Goal: Task Accomplishment & Management: Manage account settings

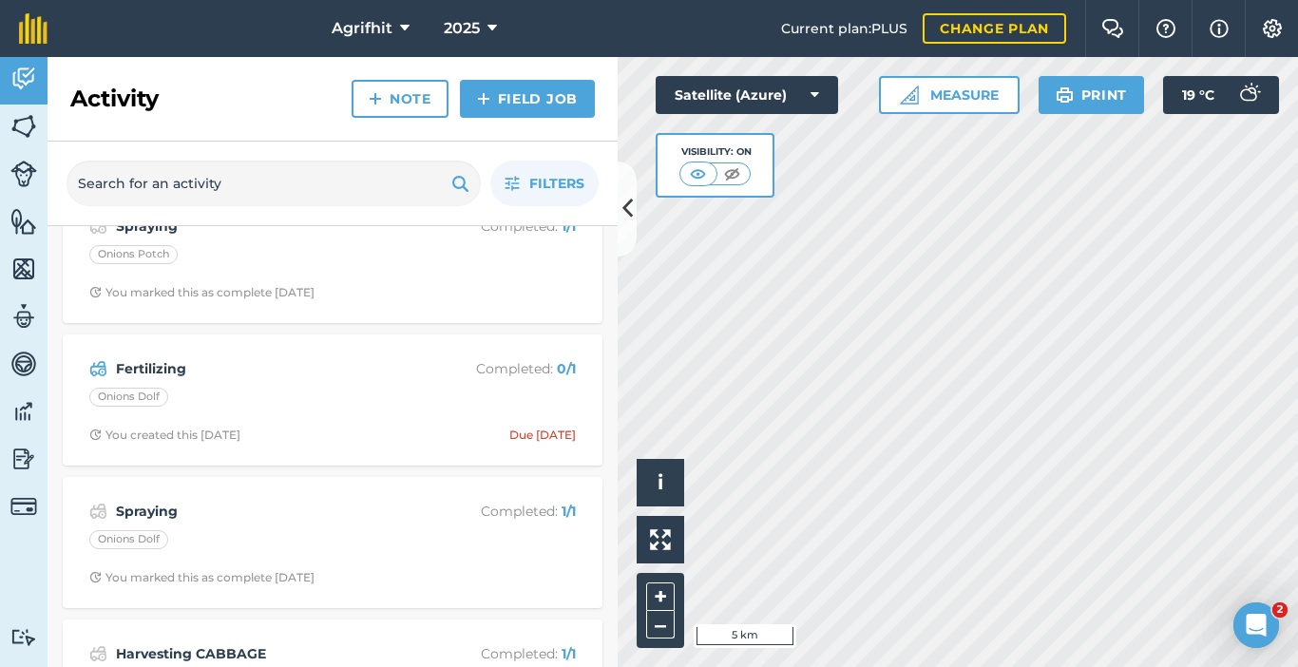
scroll to position [285, 0]
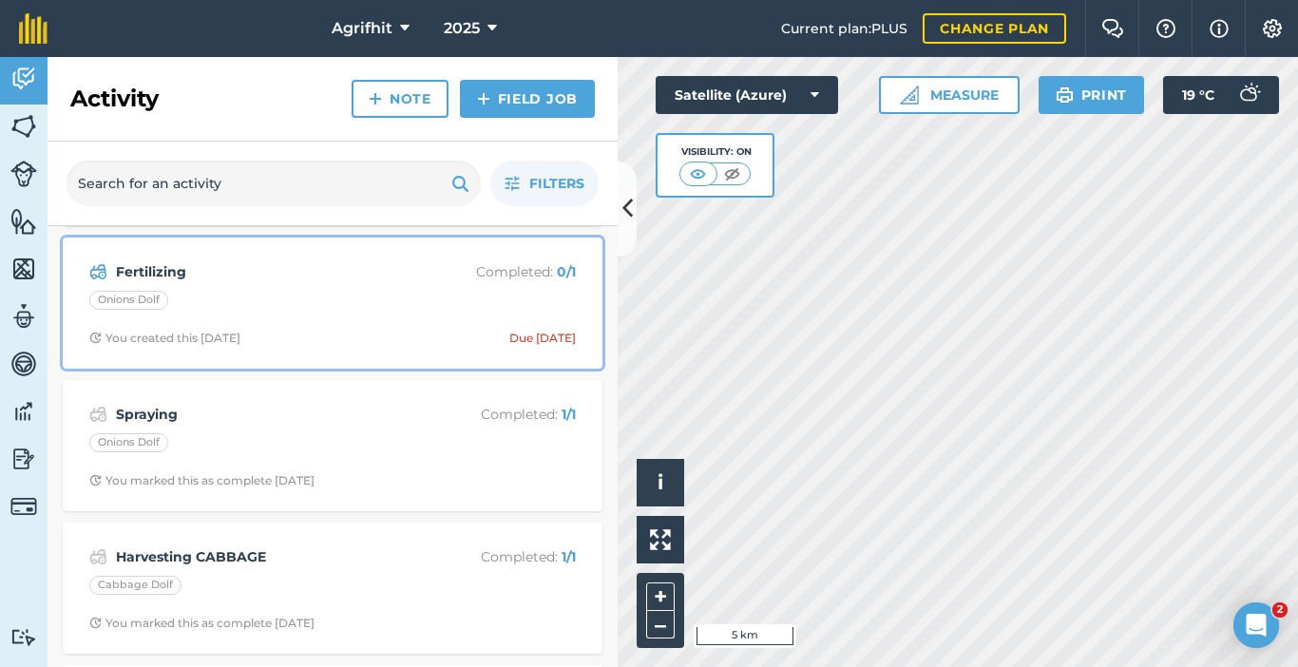
click at [358, 293] on div "Onions Dolf" at bounding box center [332, 303] width 486 height 25
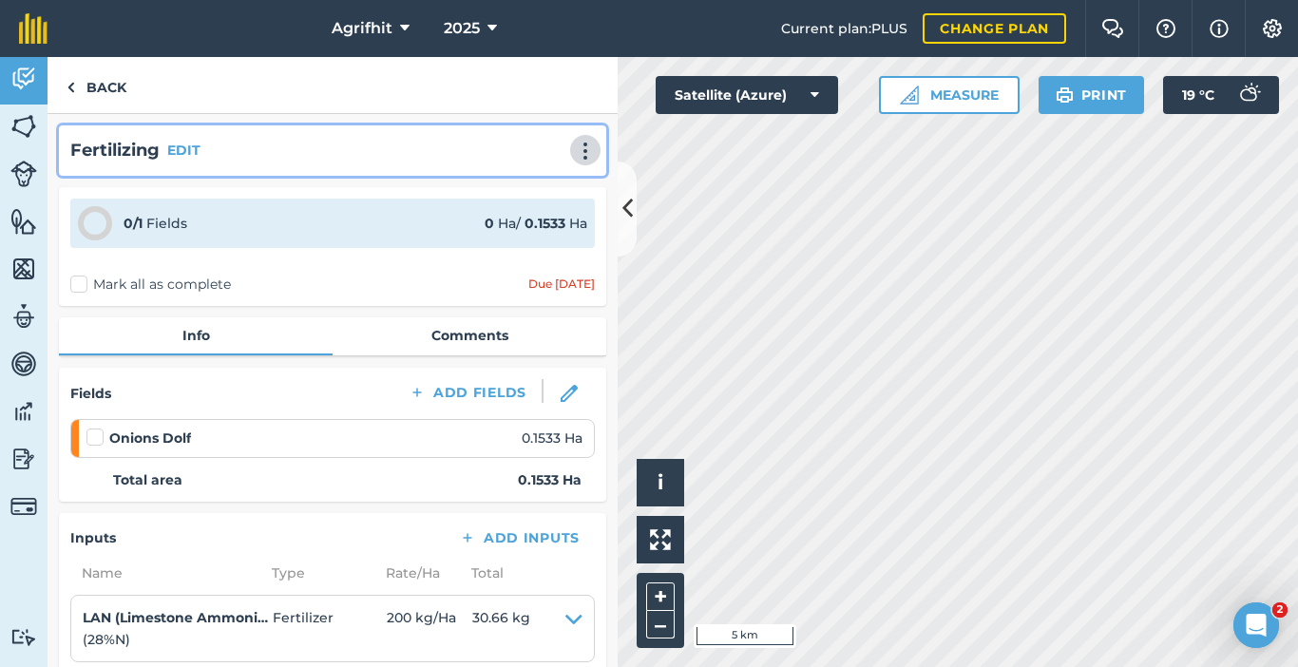
click at [574, 160] on img at bounding box center [585, 151] width 23 height 19
click at [506, 191] on link "Print" at bounding box center [545, 192] width 122 height 38
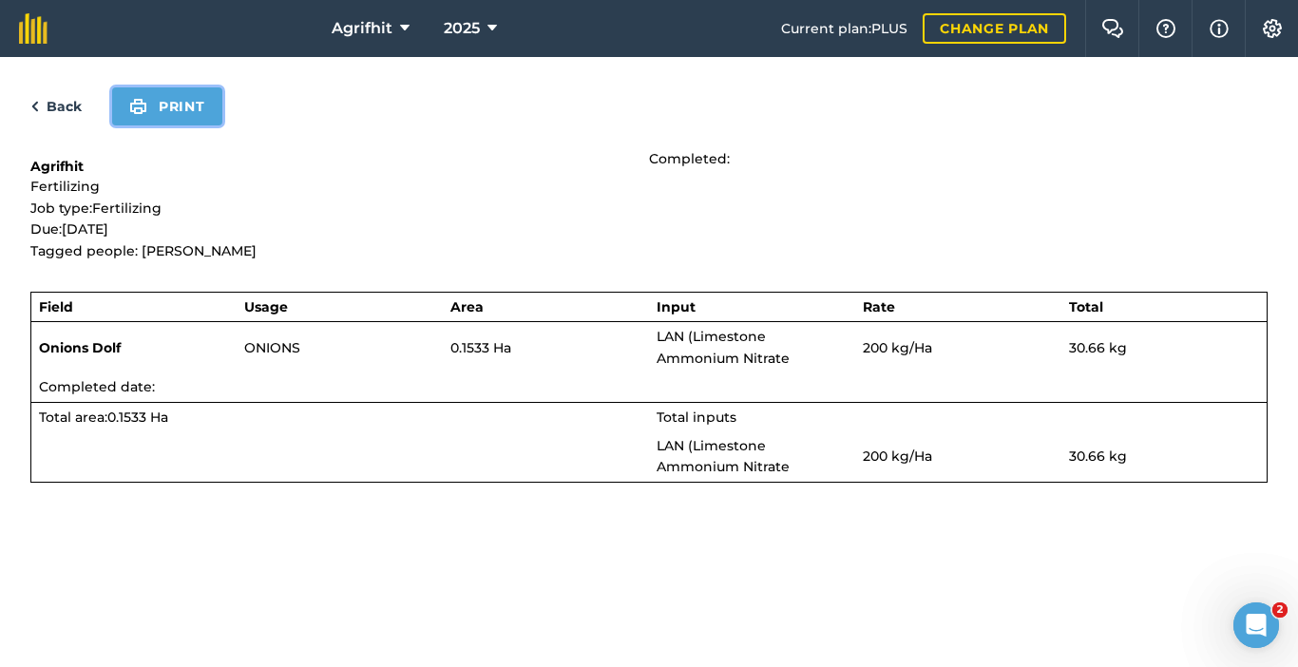
click at [188, 113] on button "Print" at bounding box center [167, 106] width 110 height 38
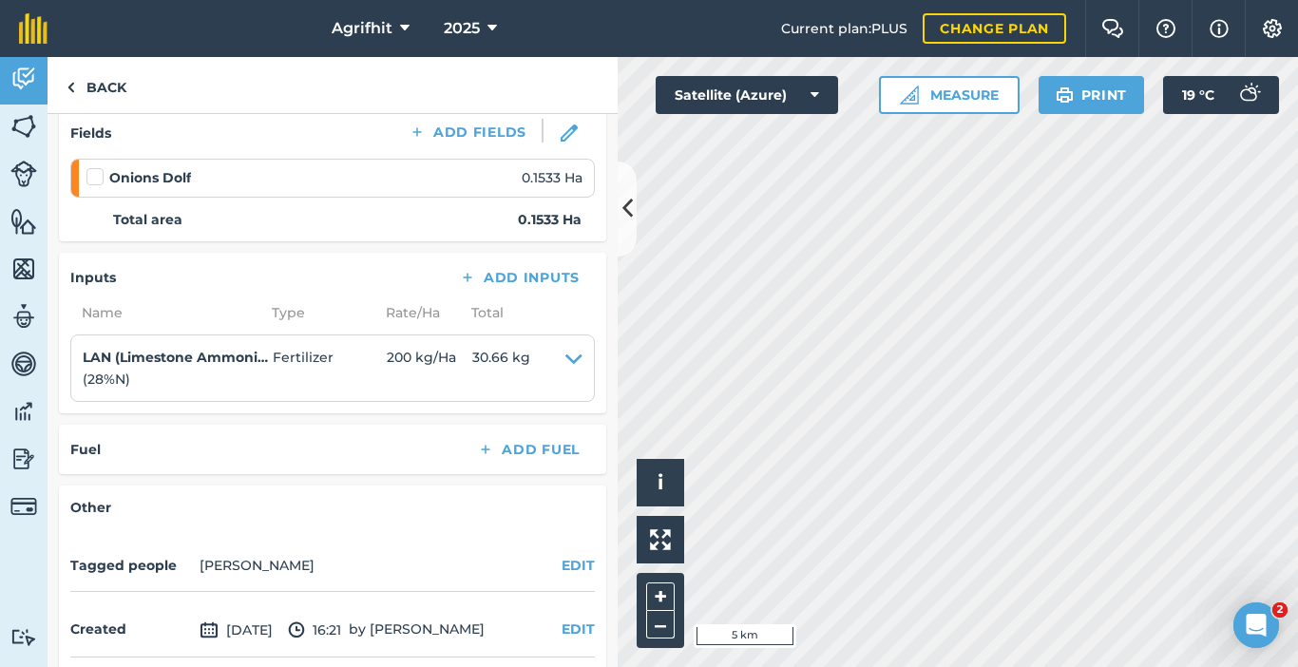
scroll to position [22, 0]
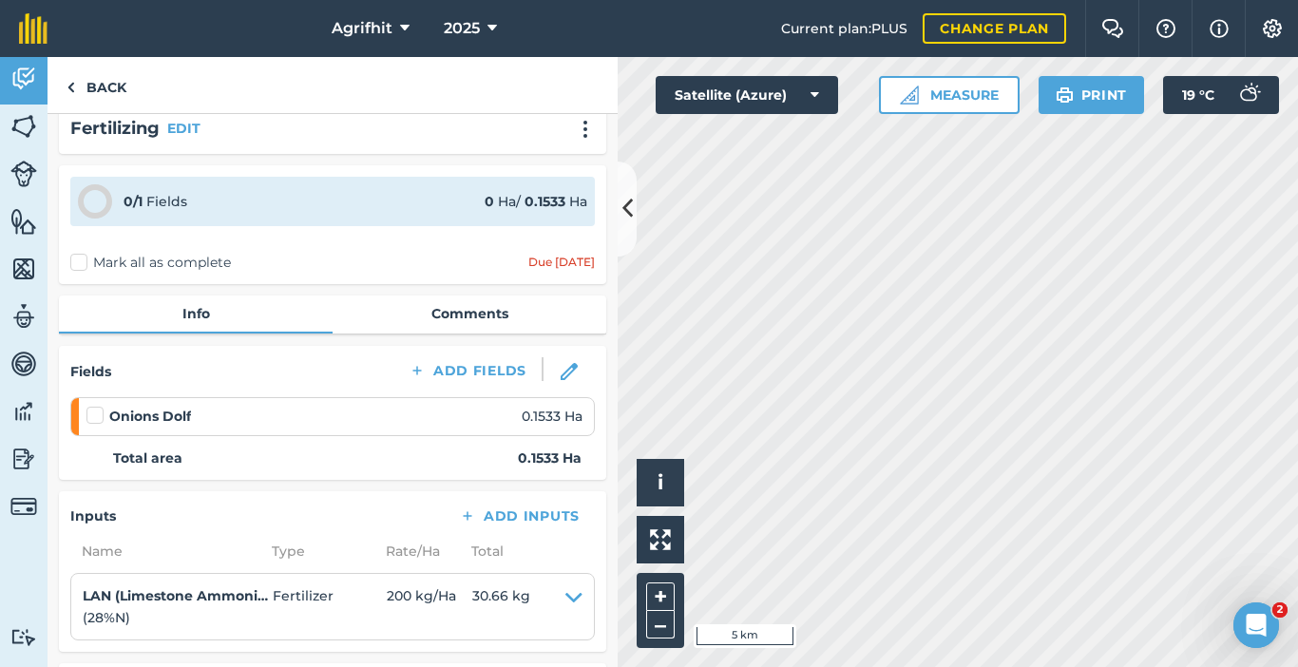
click at [99, 406] on label at bounding box center [97, 406] width 23 height 0
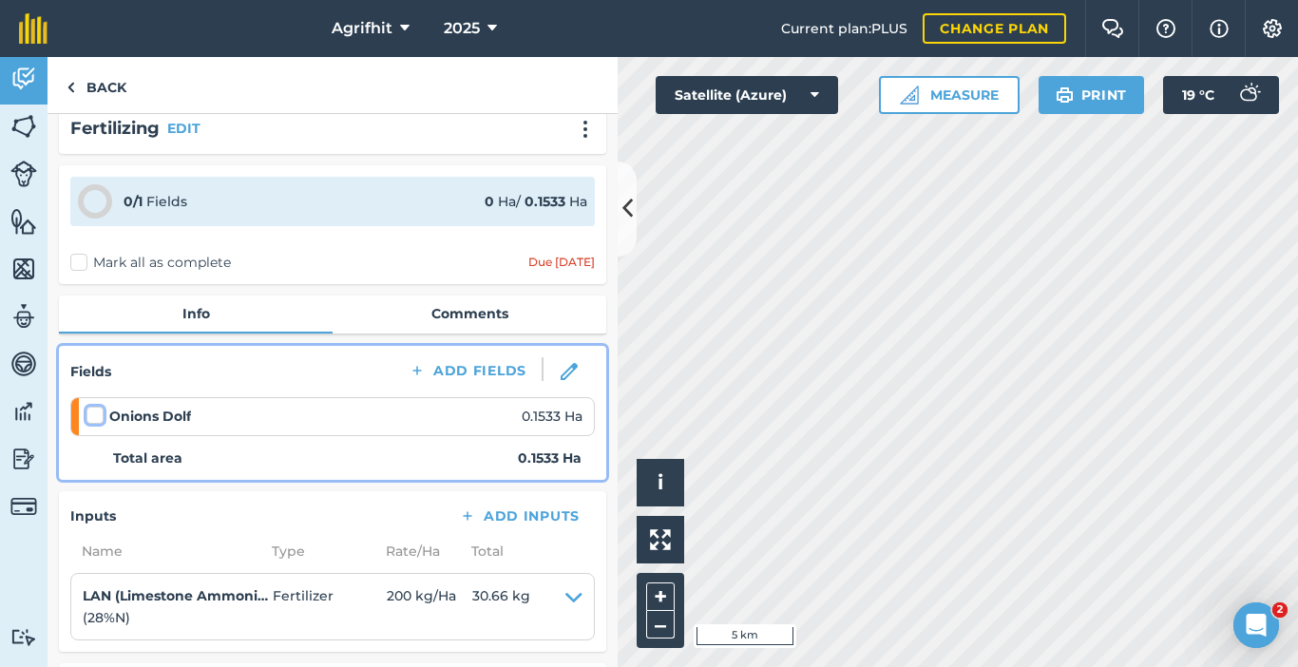
click at [99, 412] on input "checkbox" at bounding box center [92, 412] width 12 height 12
checkbox input "false"
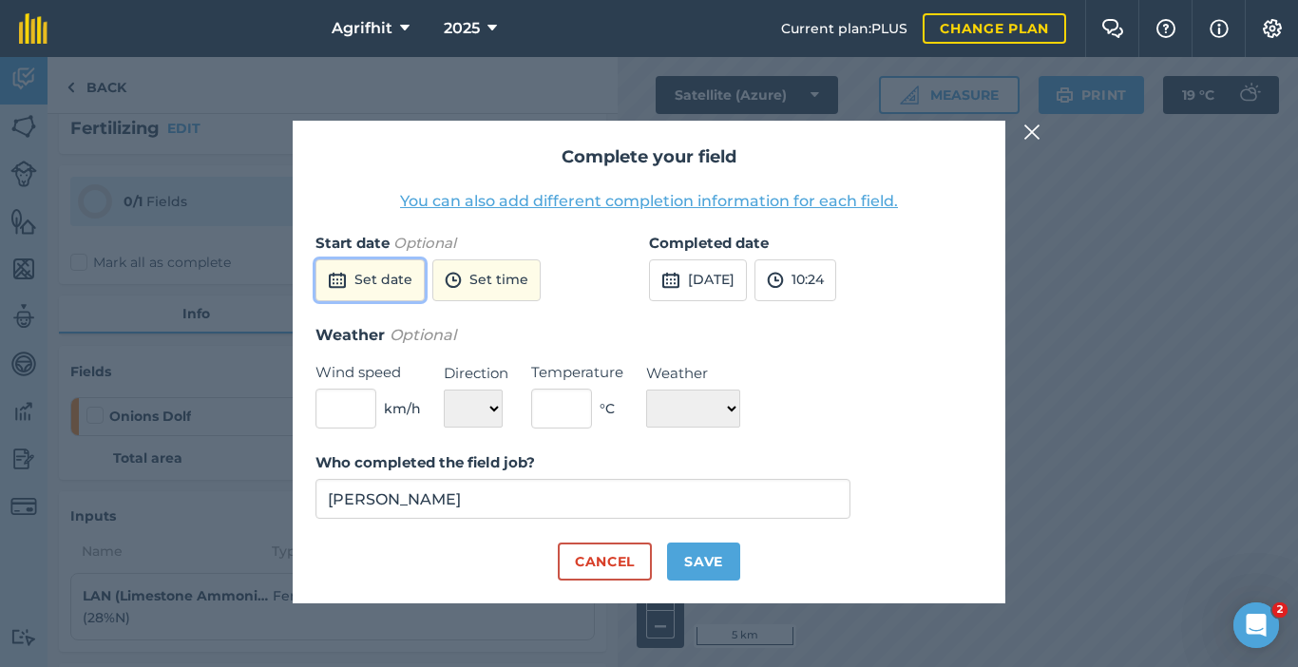
click at [364, 279] on button "Set date" at bounding box center [369, 280] width 109 height 42
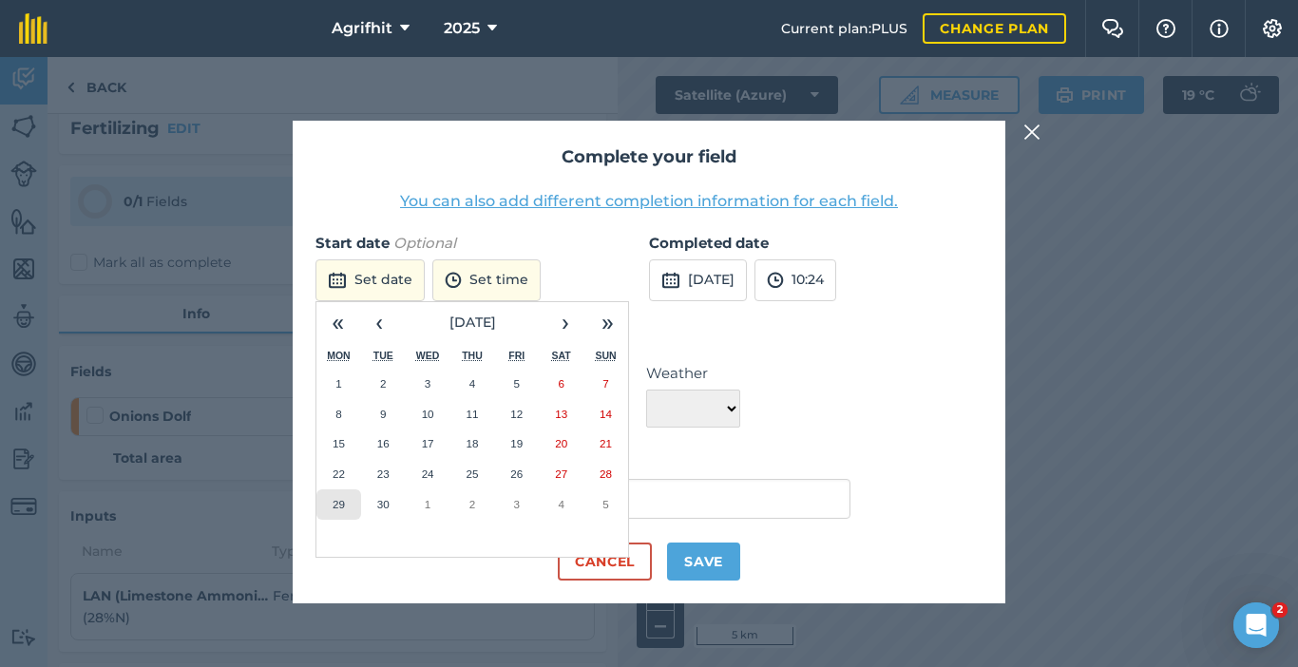
click at [343, 503] on abbr "29" at bounding box center [338, 504] width 12 height 12
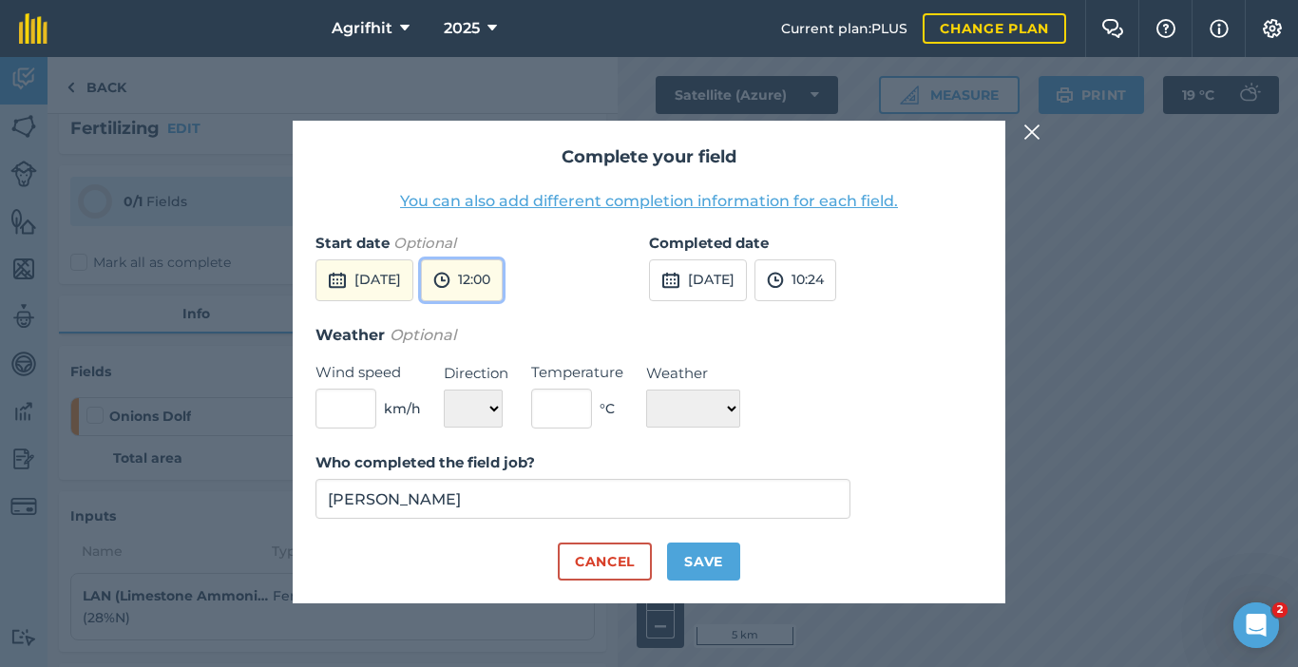
click at [503, 274] on button "12:00" at bounding box center [462, 280] width 82 height 42
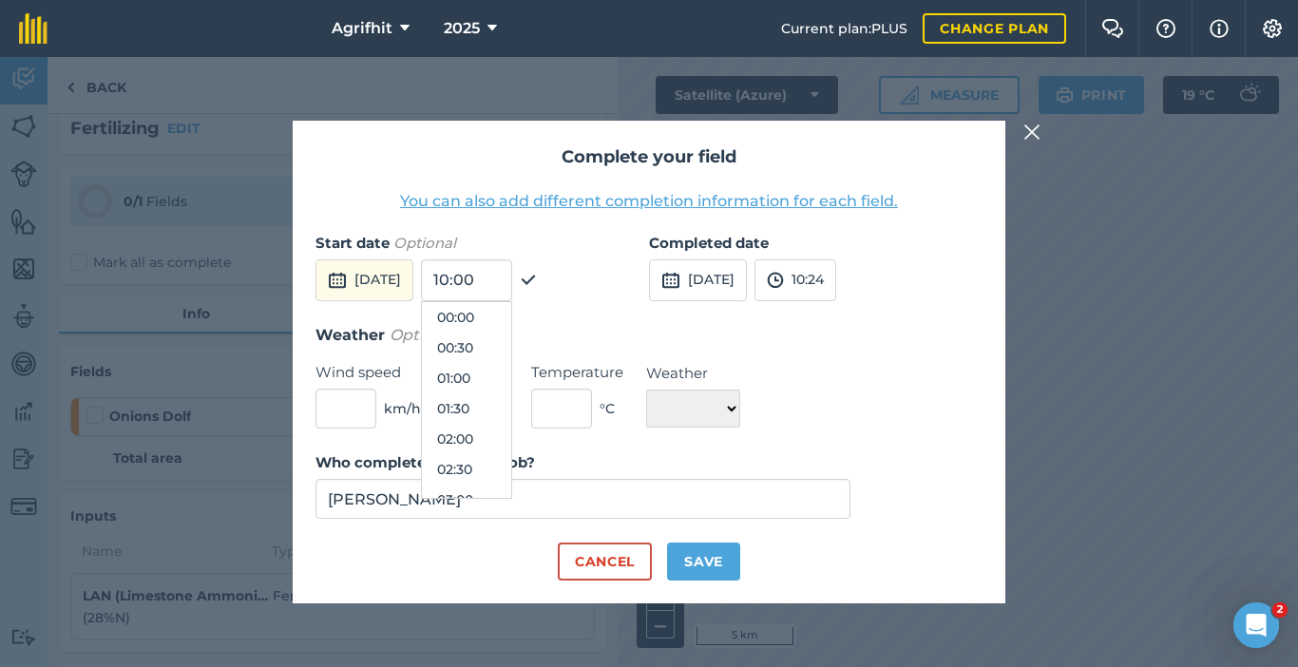
scroll to position [638, 0]
click at [506, 468] on button "13:00" at bounding box center [466, 469] width 89 height 30
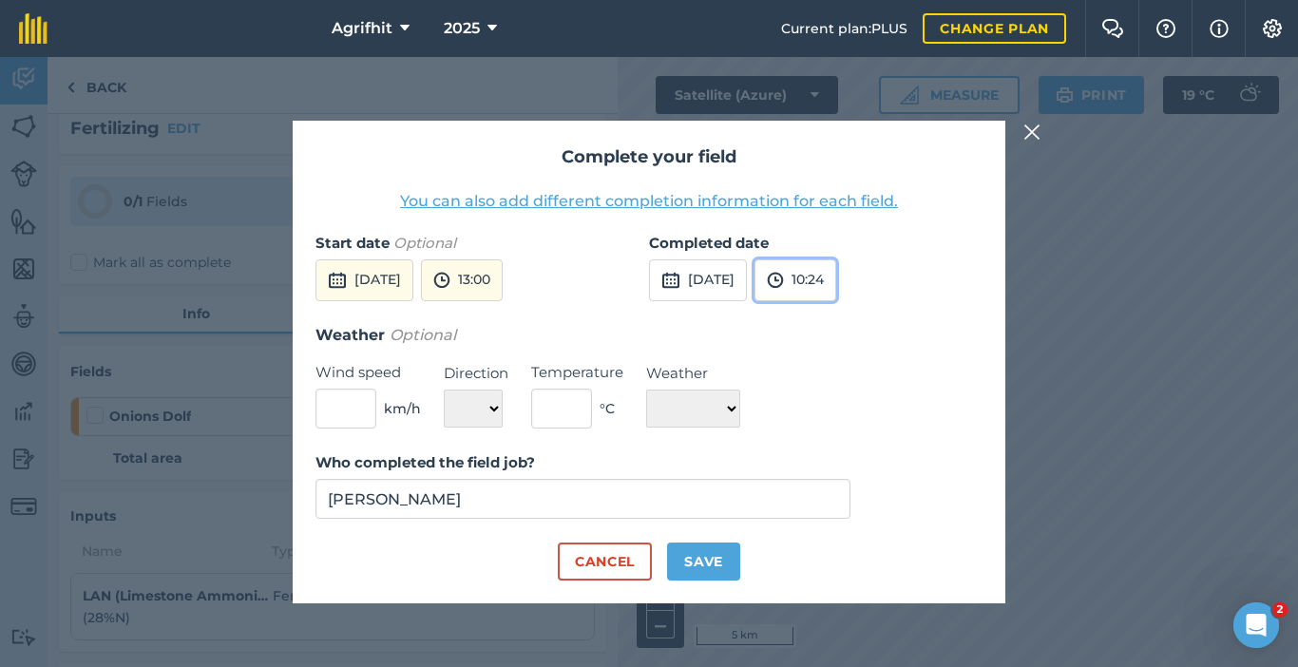
click at [836, 293] on button "10:24" at bounding box center [795, 280] width 82 height 42
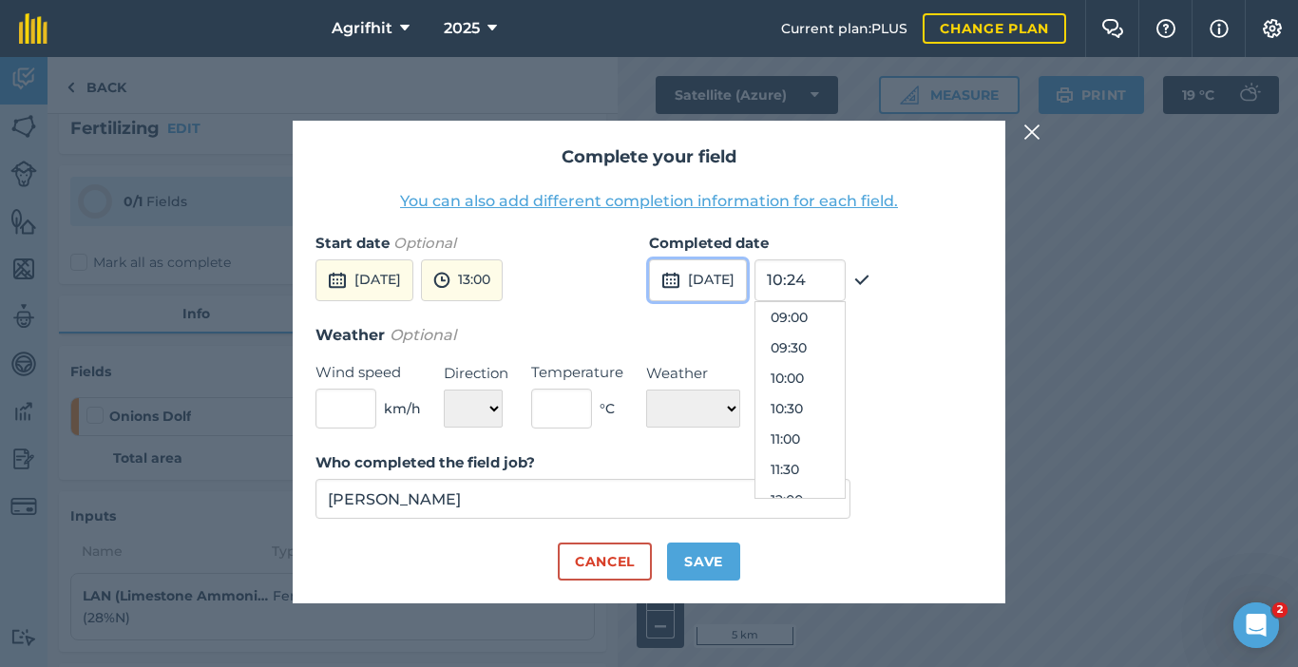
click at [744, 279] on button "[DATE]" at bounding box center [698, 280] width 98 height 42
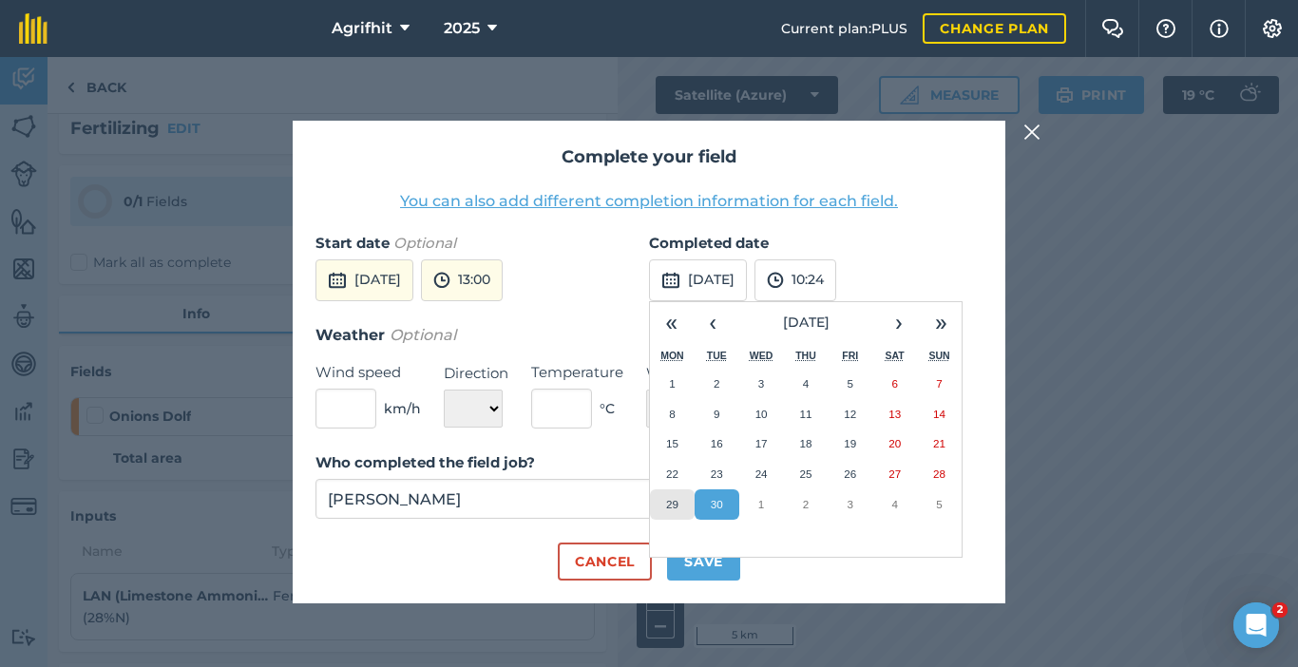
click at [672, 504] on abbr "29" at bounding box center [672, 504] width 12 height 12
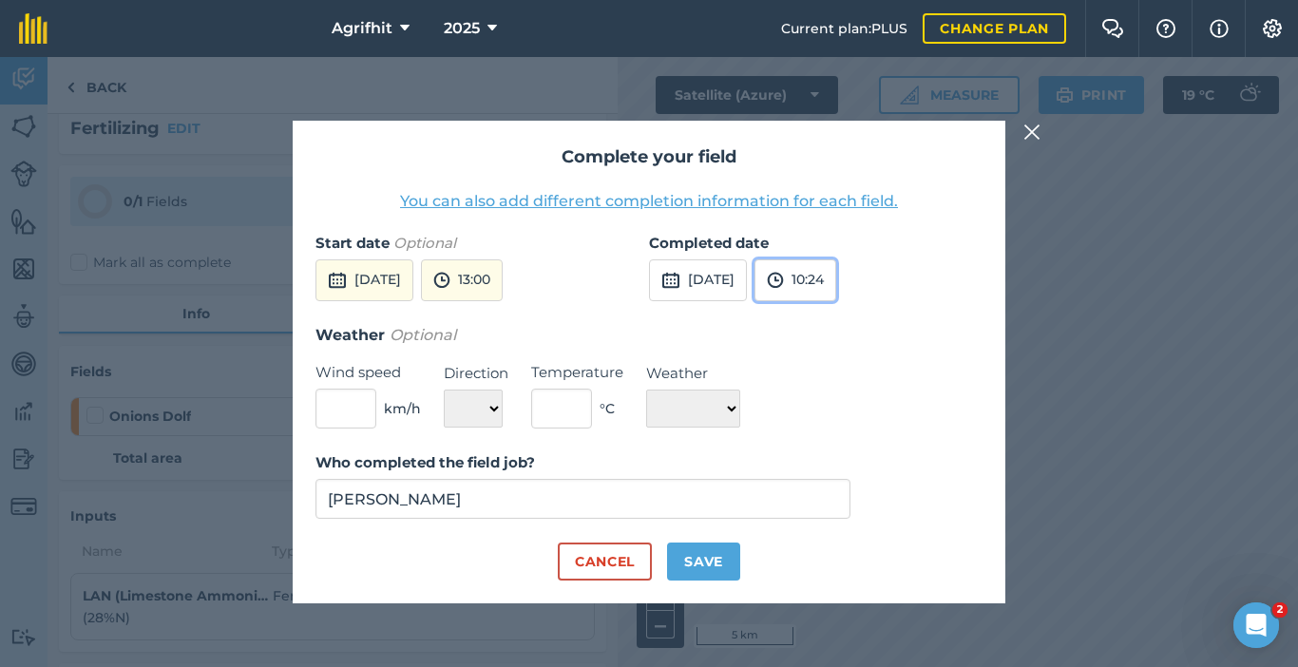
click at [784, 276] on img at bounding box center [775, 280] width 17 height 23
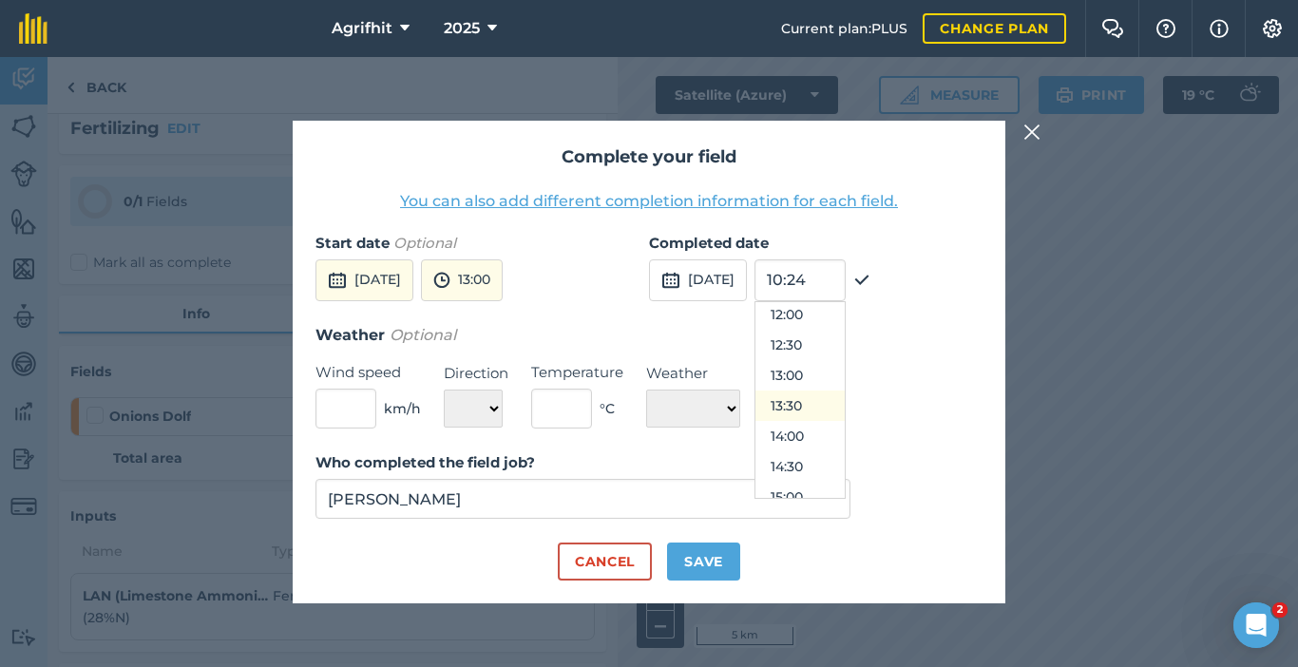
scroll to position [737, 0]
click at [826, 405] on button "13:30" at bounding box center [799, 401] width 89 height 30
click at [371, 400] on input "text" at bounding box center [345, 409] width 61 height 40
type input "0"
click at [557, 397] on input "text" at bounding box center [561, 409] width 61 height 40
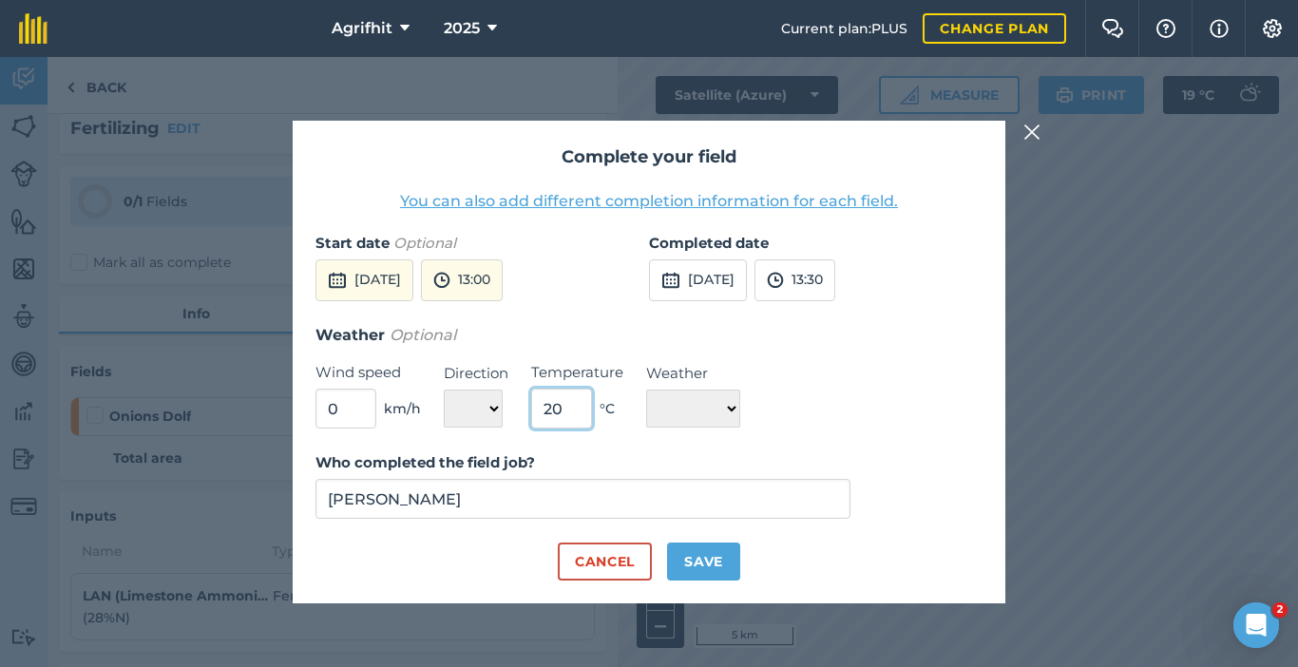
type input "20"
click at [740, 418] on select "☀️ Sunny 🌧 Rainy ⛅️ Cloudy 🌨 Snow ❄️ Icy" at bounding box center [693, 408] width 94 height 38
select select "Cloudy"
click at [646, 389] on select "☀️ Sunny 🌧 Rainy ⛅️ Cloudy 🌨 Snow ❄️ Icy" at bounding box center [693, 408] width 94 height 38
click at [718, 569] on button "Save" at bounding box center [703, 561] width 73 height 38
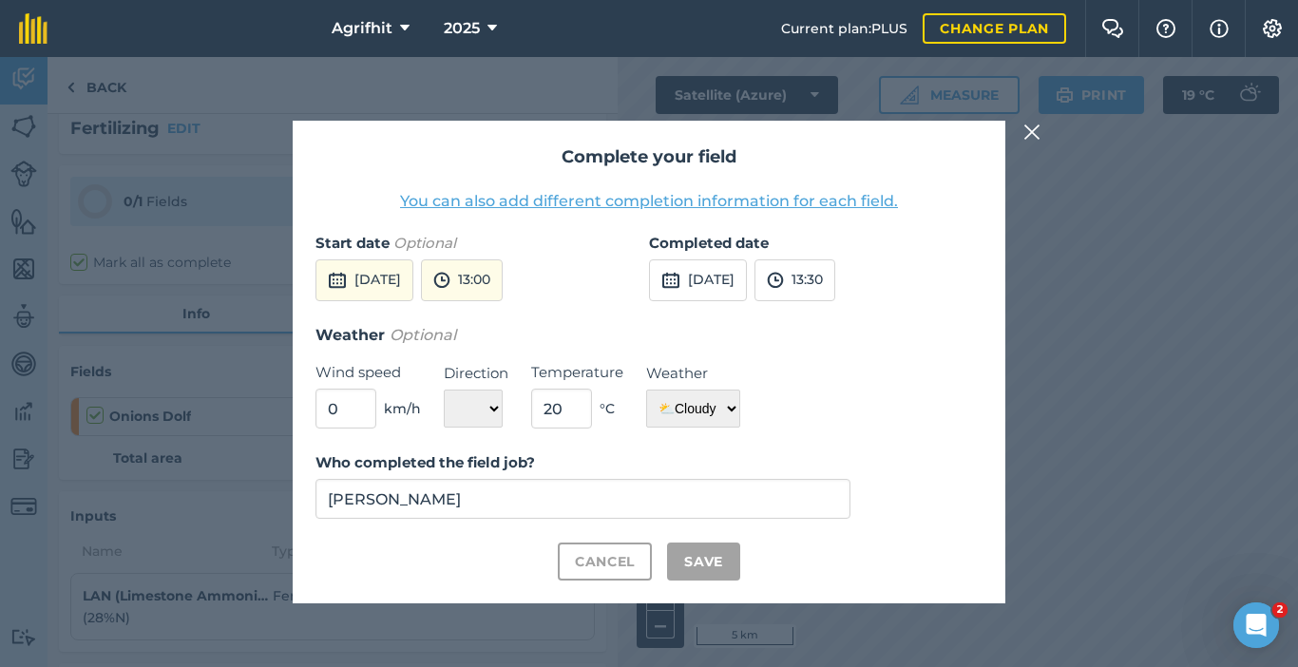
checkbox input "true"
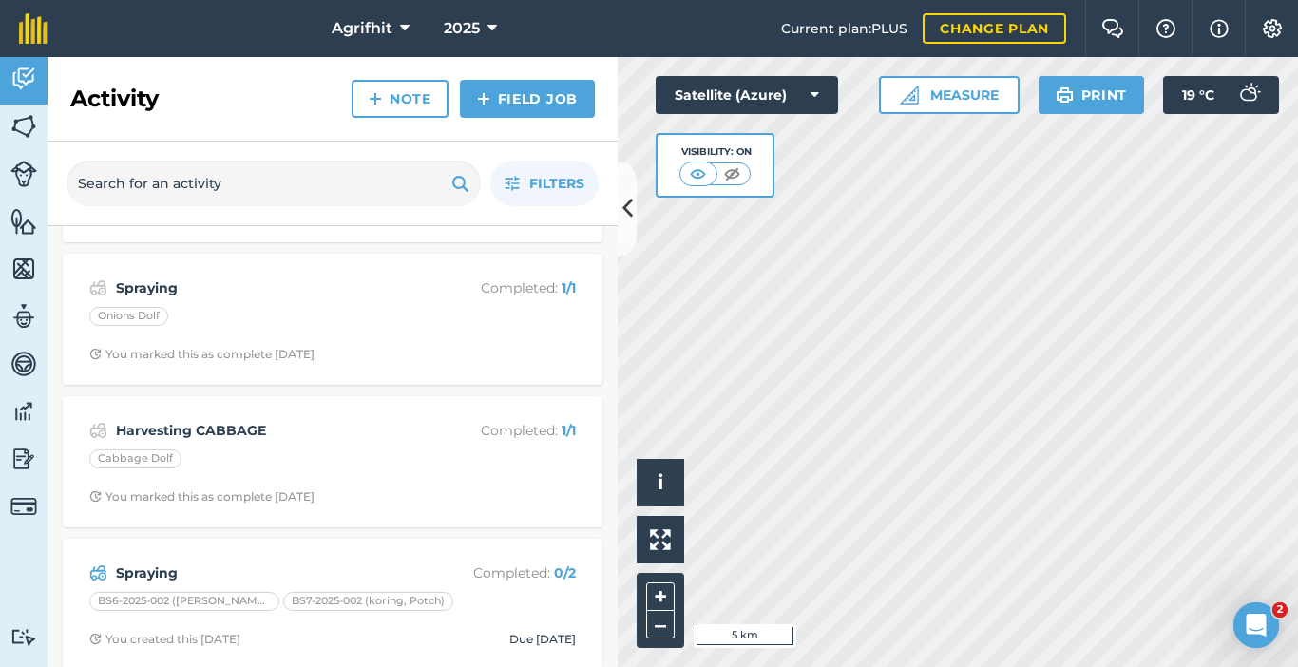
scroll to position [380, 0]
